Goal: Information Seeking & Learning: Check status

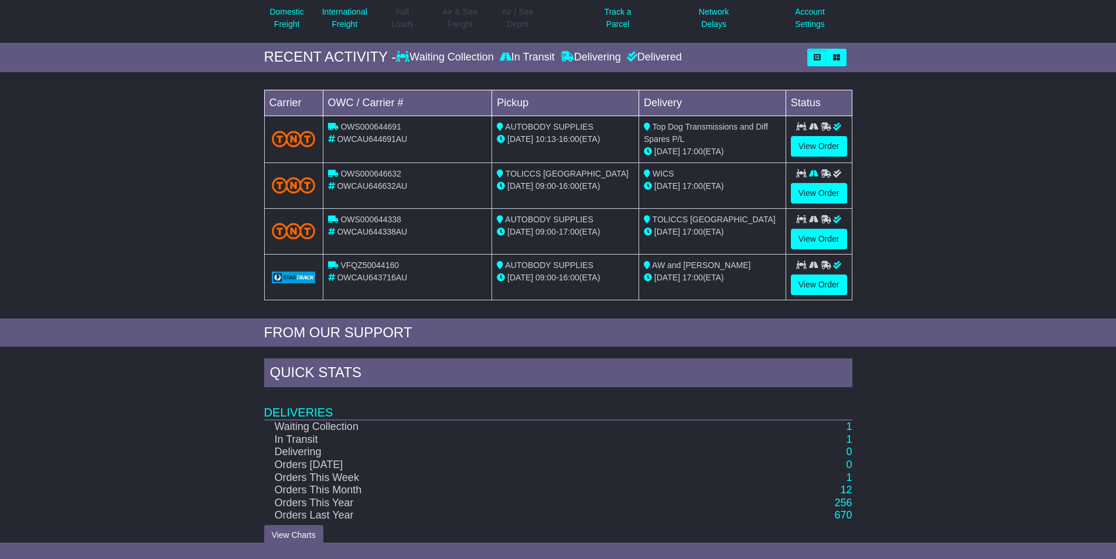
scroll to position [159, 0]
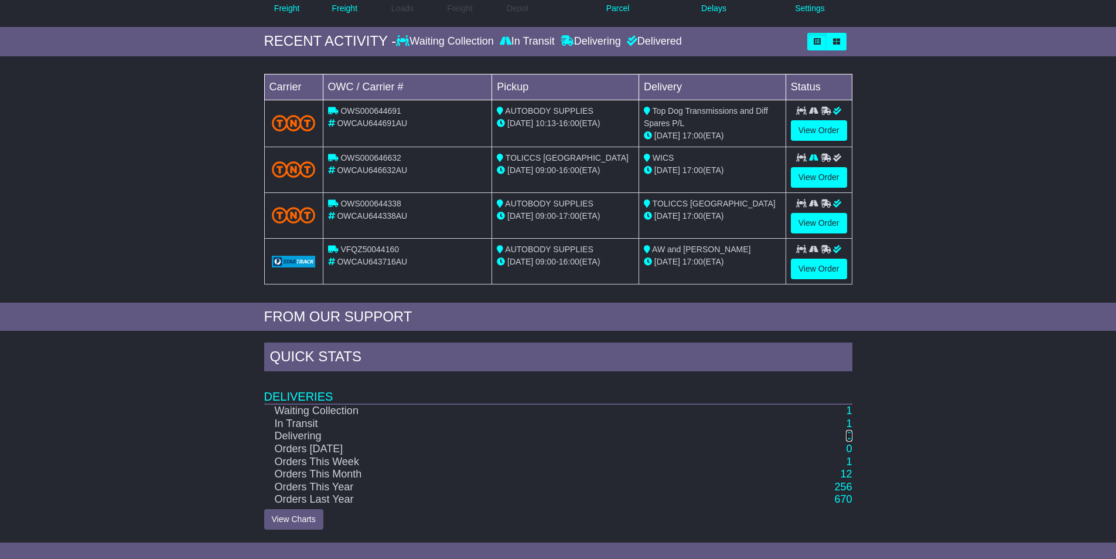
click at [849, 436] on link "0" at bounding box center [849, 436] width 6 height 12
